Goal: Task Accomplishment & Management: Manage account settings

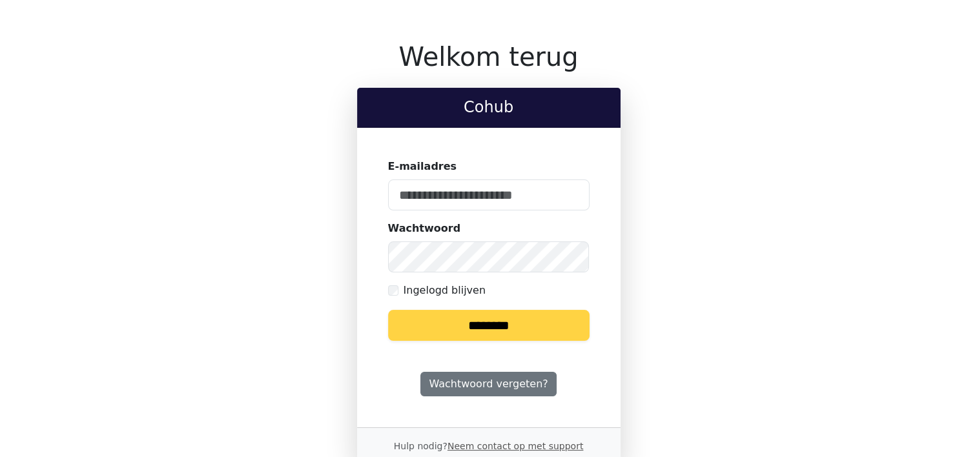
type input "**********"
click at [481, 326] on input "********" at bounding box center [489, 325] width 202 height 31
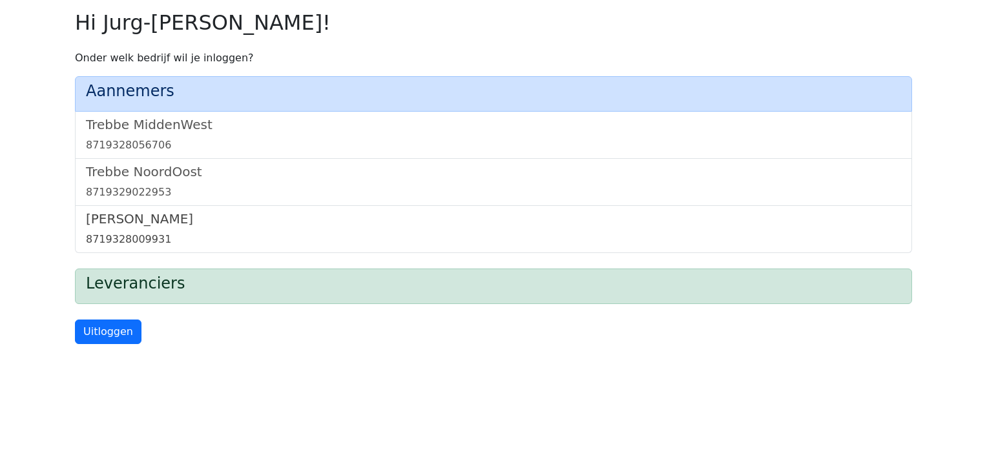
click at [136, 227] on link "Trebbe Wonen 8719328009931" at bounding box center [493, 229] width 815 height 36
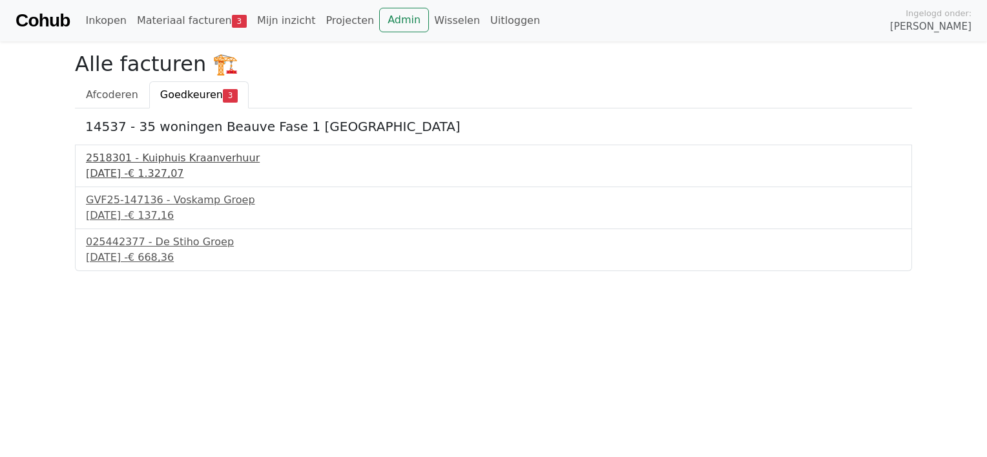
click at [161, 165] on div "2518301 - Kuiphuis Kraanverhuur" at bounding box center [493, 159] width 815 height 16
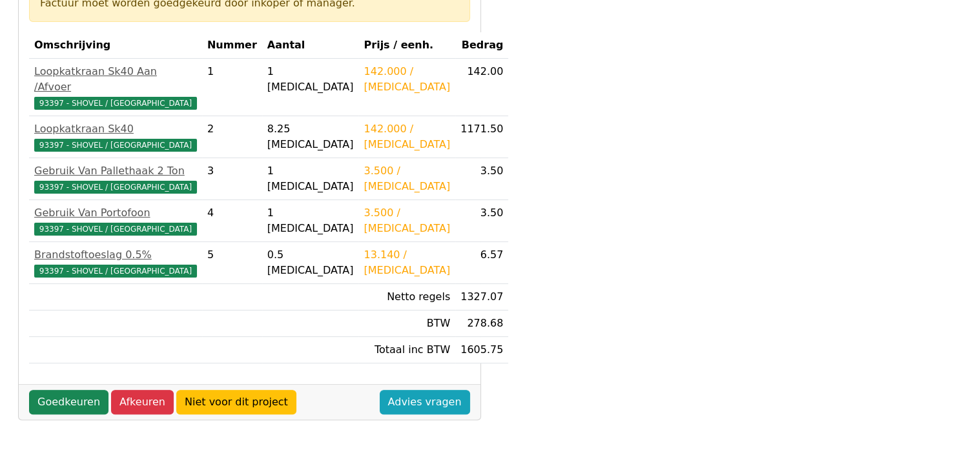
scroll to position [235, 0]
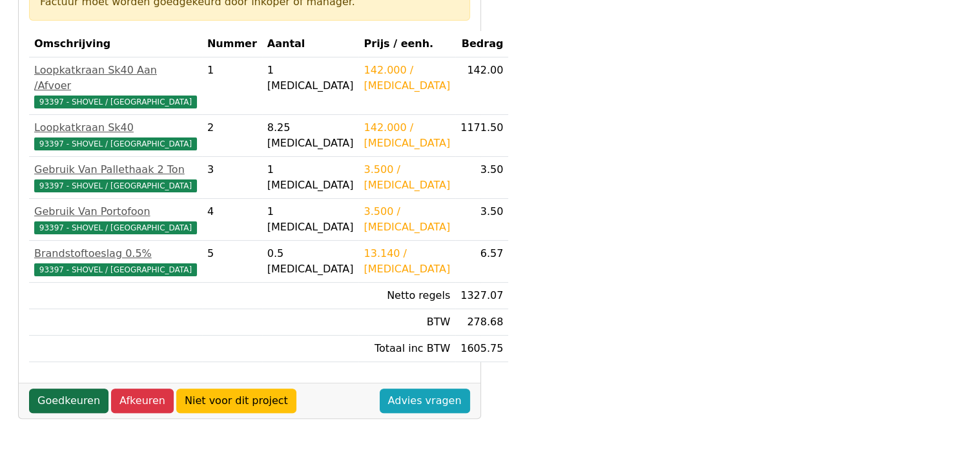
click at [79, 389] on link "Goedkeuren" at bounding box center [68, 401] width 79 height 25
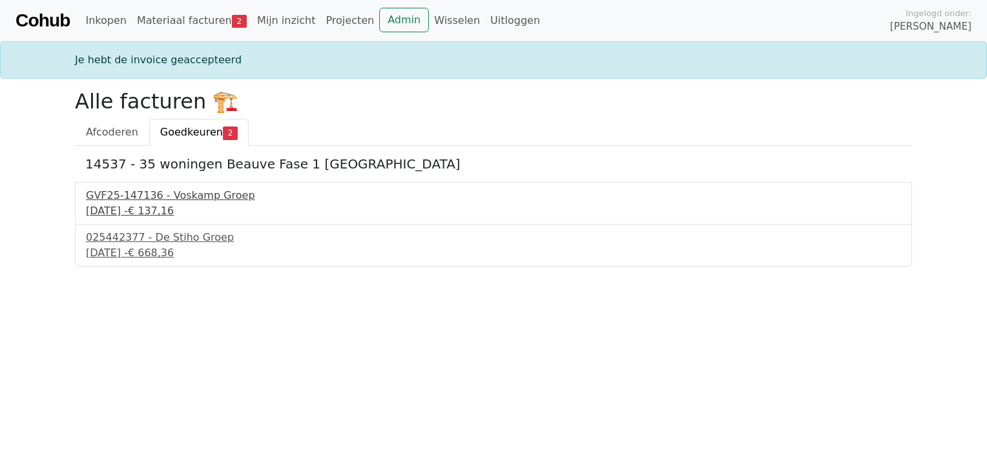
click at [168, 213] on div "8 september 2025 - € 137,16" at bounding box center [493, 211] width 815 height 16
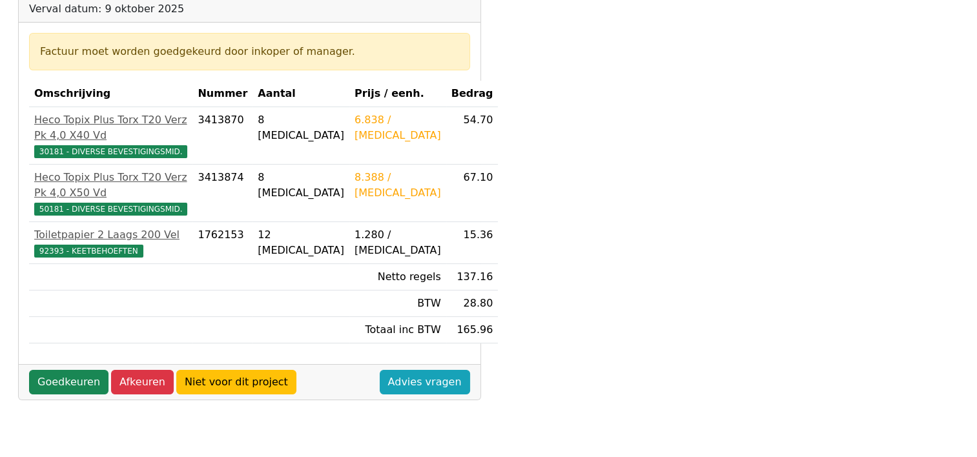
scroll to position [202, 0]
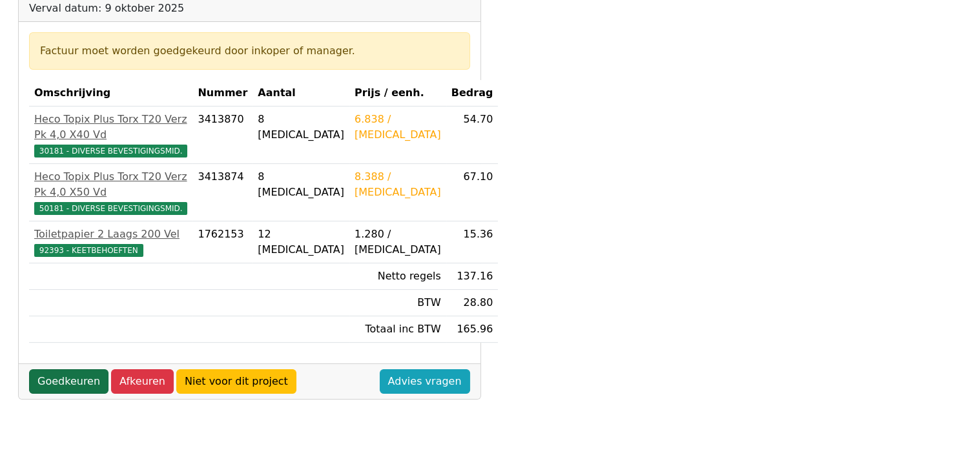
click at [66, 369] on link "Goedkeuren" at bounding box center [68, 381] width 79 height 25
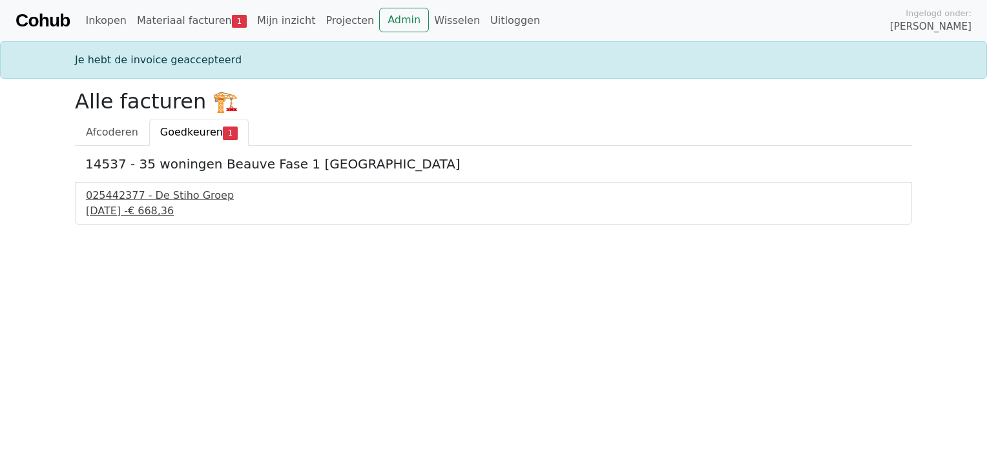
click at [154, 202] on div "025442377 - De Stiho Groep" at bounding box center [493, 196] width 815 height 16
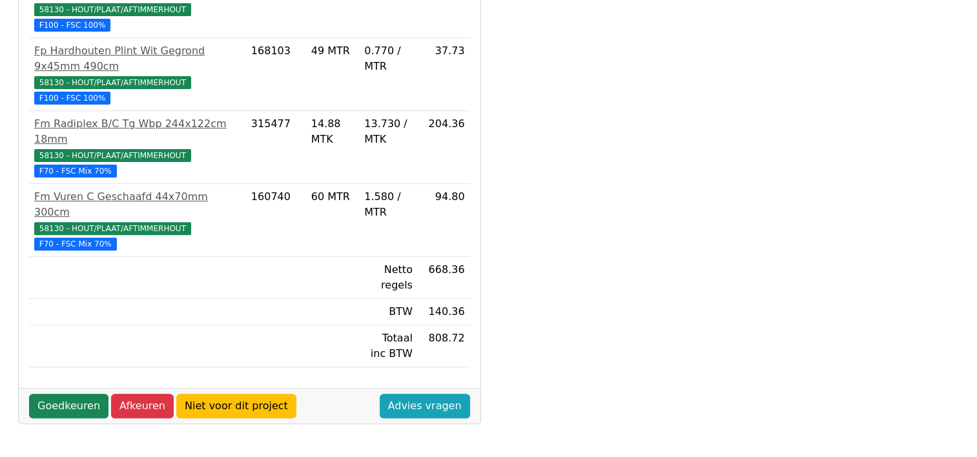
scroll to position [437, 0]
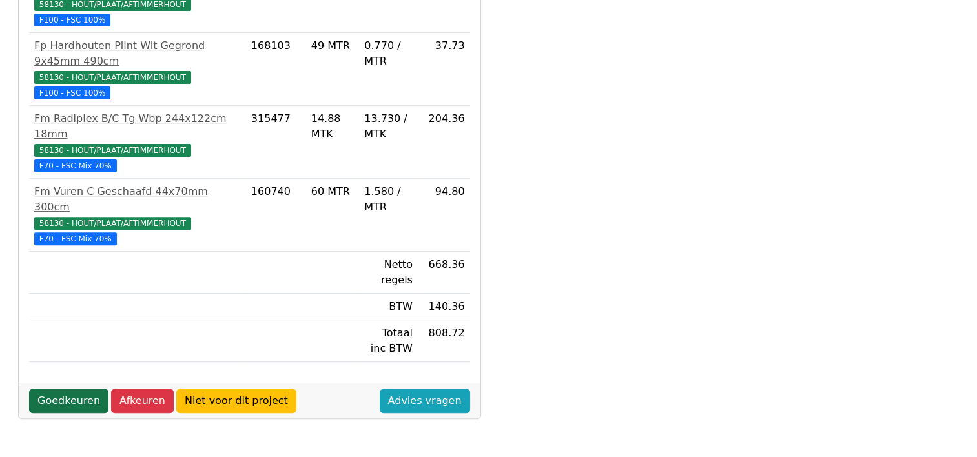
click at [61, 389] on link "Goedkeuren" at bounding box center [68, 401] width 79 height 25
